Goal: Book appointment/travel/reservation

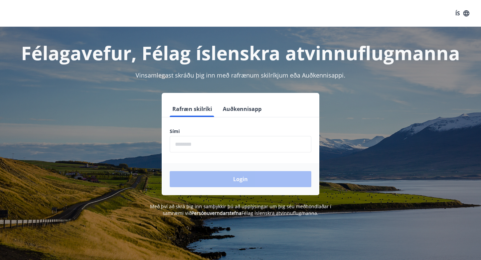
click at [192, 147] on input "phone" at bounding box center [241, 144] width 142 height 16
type input "********"
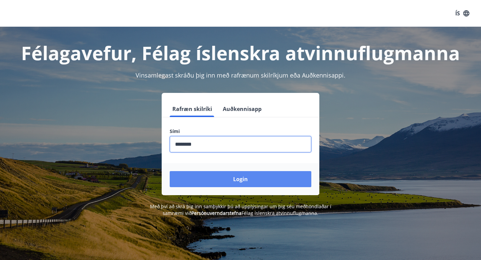
click at [224, 179] on button "Login" at bounding box center [241, 179] width 142 height 16
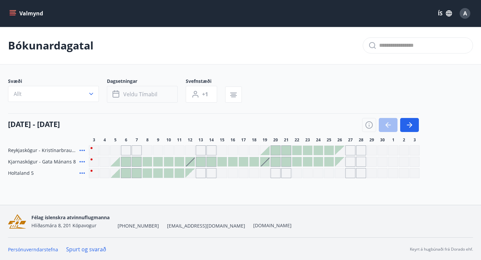
click at [136, 94] on span "Veldu tímabil" at bounding box center [140, 94] width 34 height 7
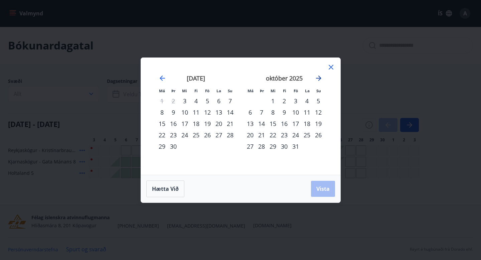
click at [319, 79] on icon "Move forward to switch to the next month." at bounding box center [319, 78] width 8 height 8
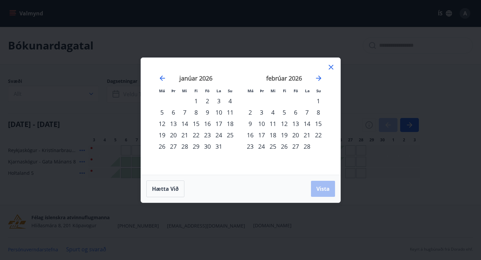
click at [274, 133] on div "18" at bounding box center [272, 134] width 11 height 11
click at [307, 147] on div "28" at bounding box center [306, 146] width 11 height 11
click at [325, 193] on button "Vista" at bounding box center [323, 189] width 24 height 16
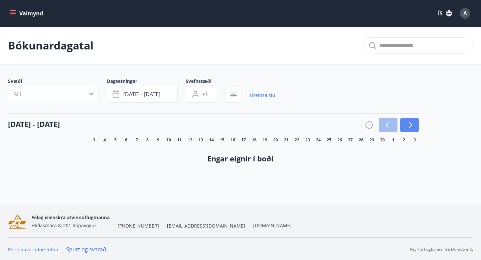
click at [412, 122] on icon "button" at bounding box center [409, 125] width 8 height 8
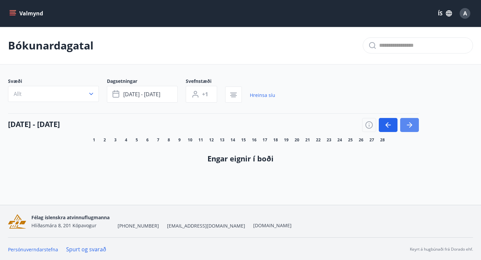
click at [412, 122] on icon "button" at bounding box center [409, 125] width 8 height 8
click at [390, 125] on icon "button" at bounding box center [387, 125] width 5 height 1
click at [393, 127] on button "button" at bounding box center [388, 125] width 19 height 14
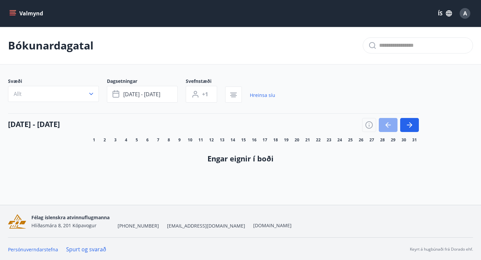
click at [393, 127] on button "button" at bounding box center [388, 125] width 19 height 14
click at [393, 127] on div at bounding box center [390, 125] width 57 height 14
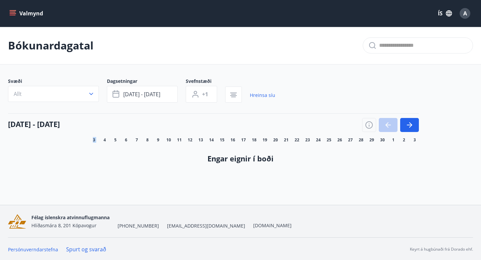
click at [393, 127] on div at bounding box center [390, 125] width 57 height 14
click at [409, 127] on icon "button" at bounding box center [410, 124] width 3 height 5
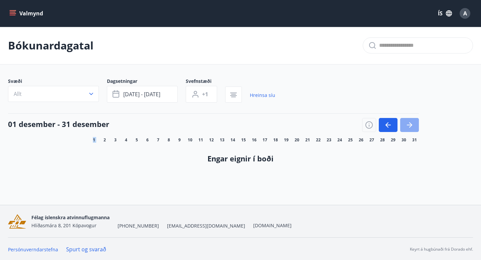
click at [409, 127] on icon "button" at bounding box center [410, 124] width 3 height 5
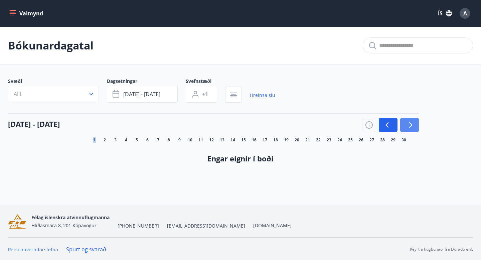
click at [409, 127] on icon "button" at bounding box center [410, 124] width 3 height 5
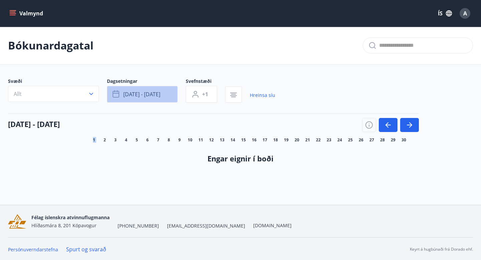
click at [171, 91] on button "[DATE] - [DATE]" at bounding box center [142, 94] width 71 height 17
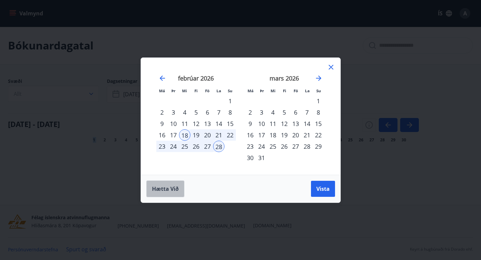
click at [170, 193] on button "Hætta við" at bounding box center [165, 188] width 38 height 17
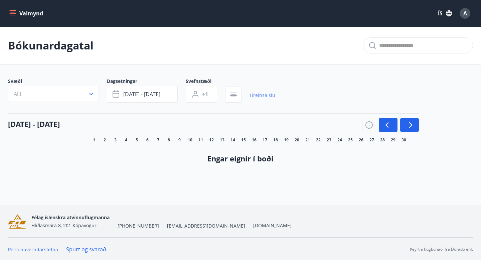
click at [263, 95] on link "Hreinsa síu" at bounding box center [262, 95] width 25 height 15
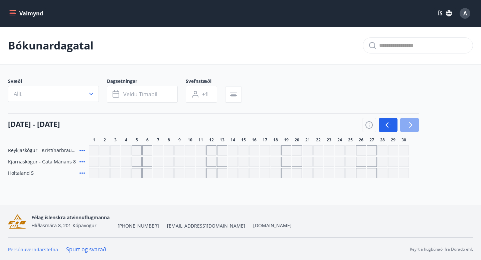
click at [412, 124] on icon "button" at bounding box center [409, 125] width 8 height 8
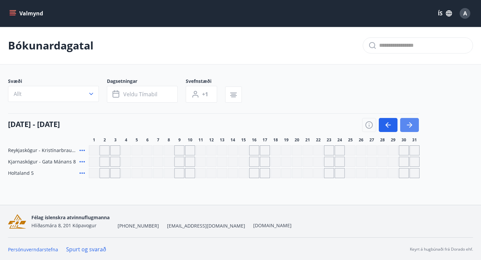
click at [412, 124] on icon "button" at bounding box center [409, 125] width 8 height 8
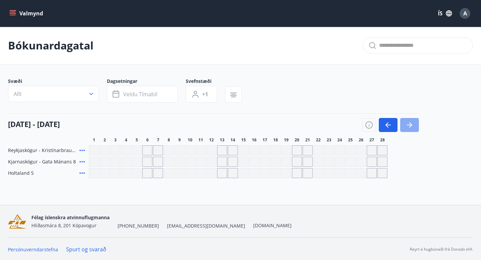
click at [412, 124] on icon "button" at bounding box center [409, 125] width 8 height 8
click at [387, 129] on icon "button" at bounding box center [388, 125] width 8 height 8
click at [466, 15] on span "A" at bounding box center [465, 13] width 4 height 7
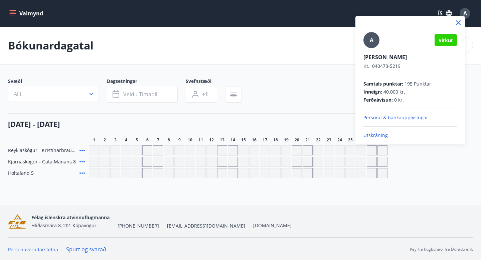
click at [379, 135] on p "Útskráning" at bounding box center [410, 135] width 94 height 7
